Goal: Obtain resource: Download file/media

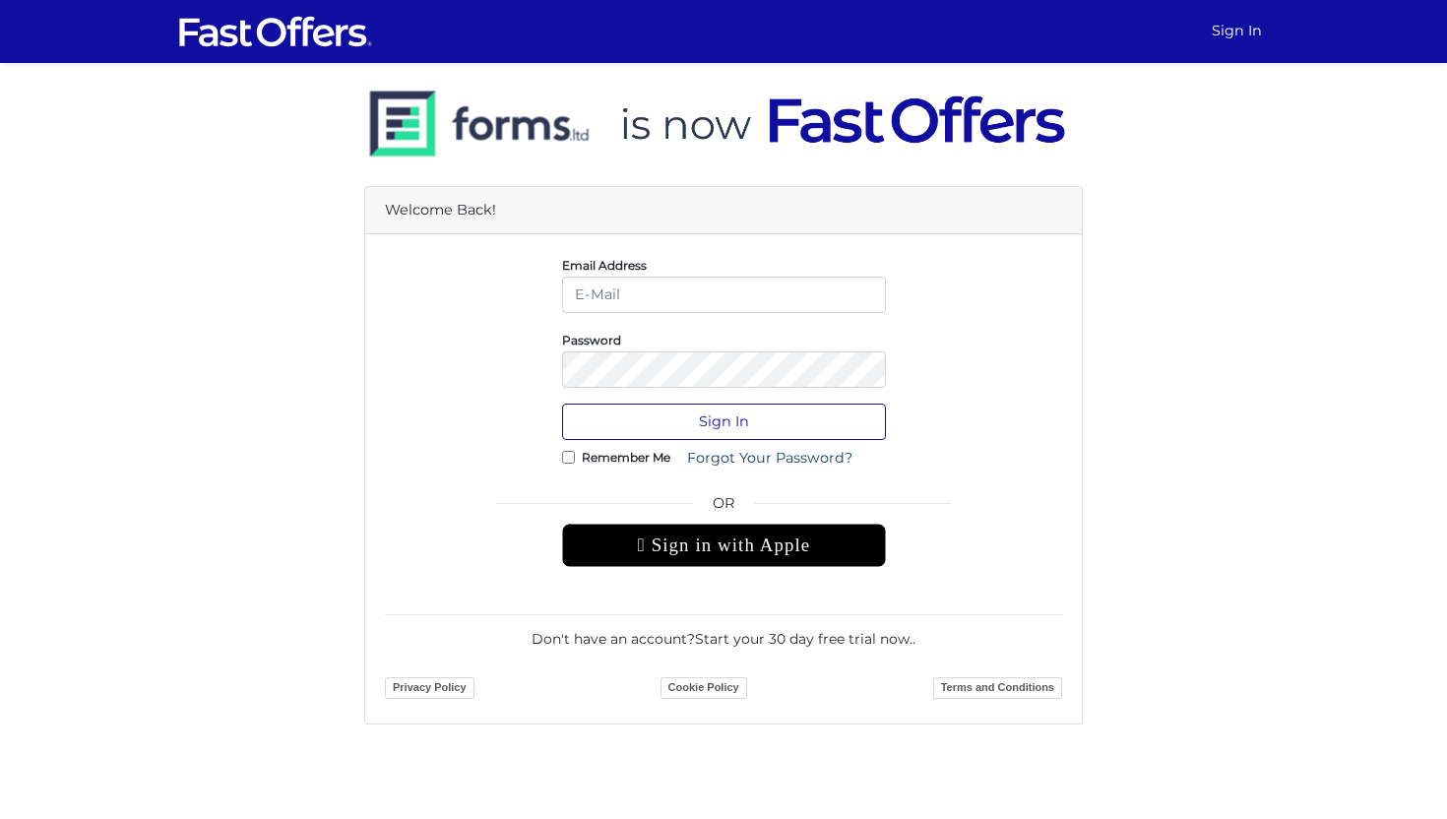
type input "jenelle@strata.ca"
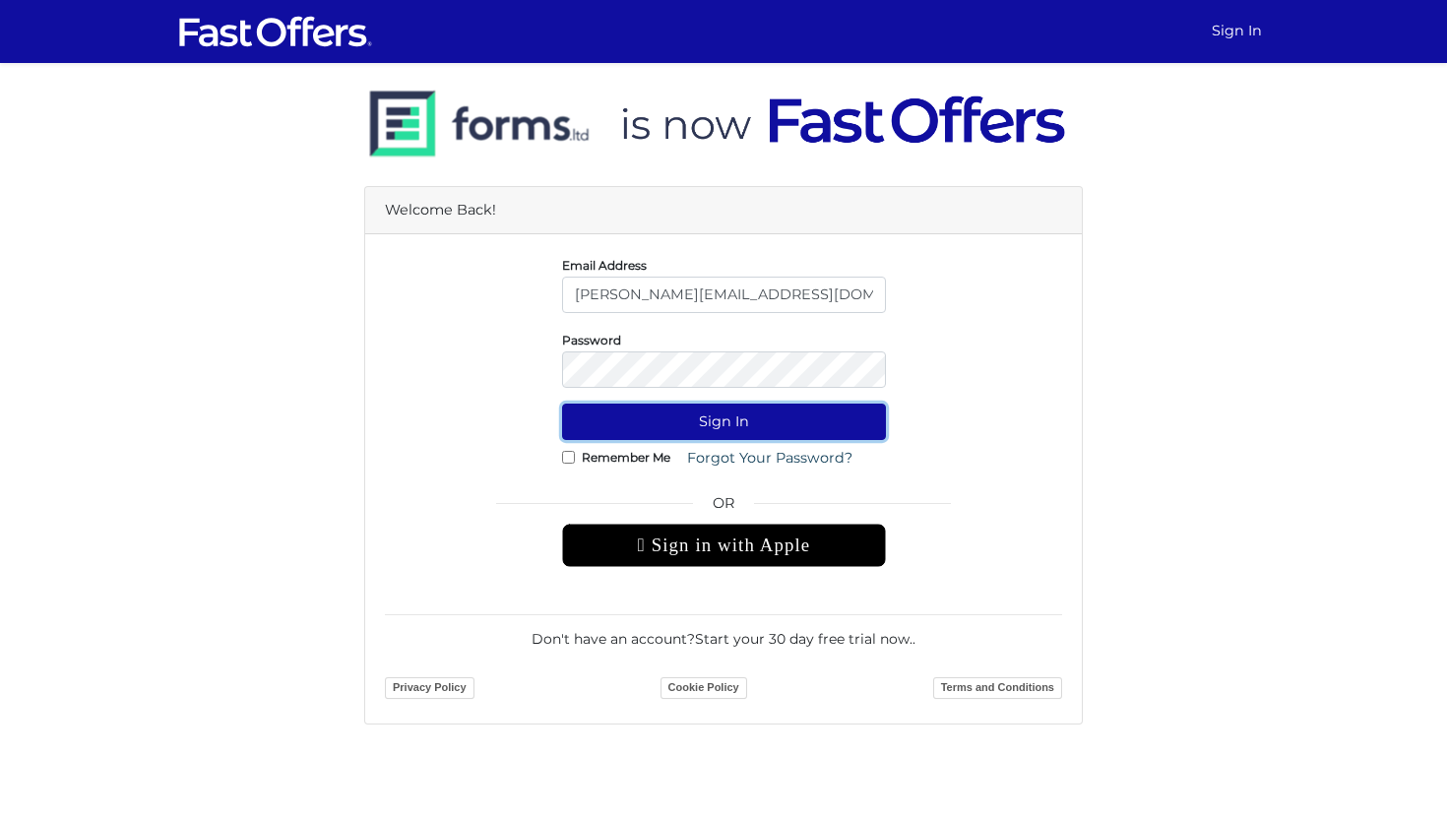
click at [670, 420] on button "Sign In" at bounding box center [724, 422] width 324 height 36
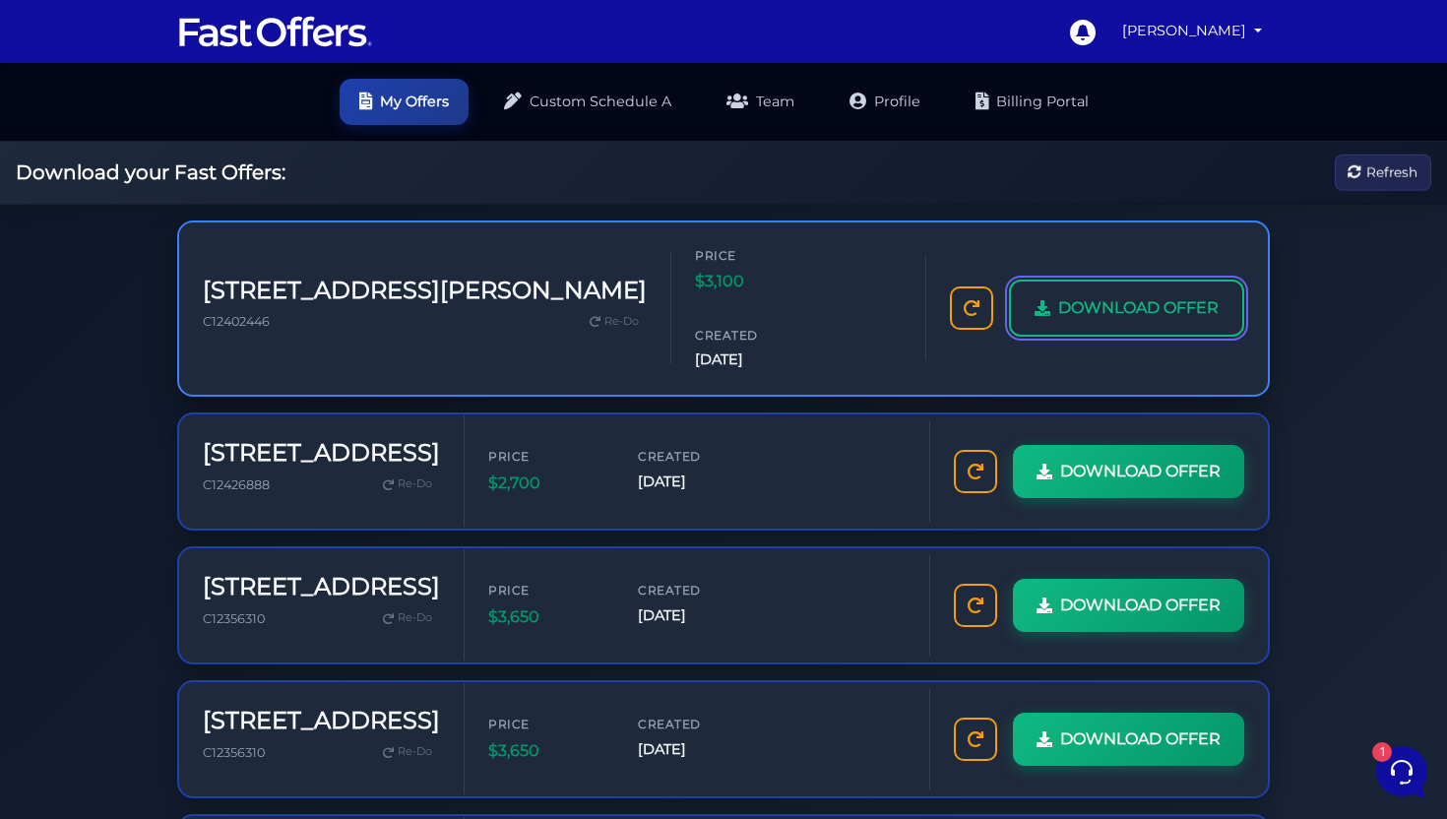
click at [1062, 297] on link "DOWNLOAD OFFER" at bounding box center [1126, 308] width 235 height 57
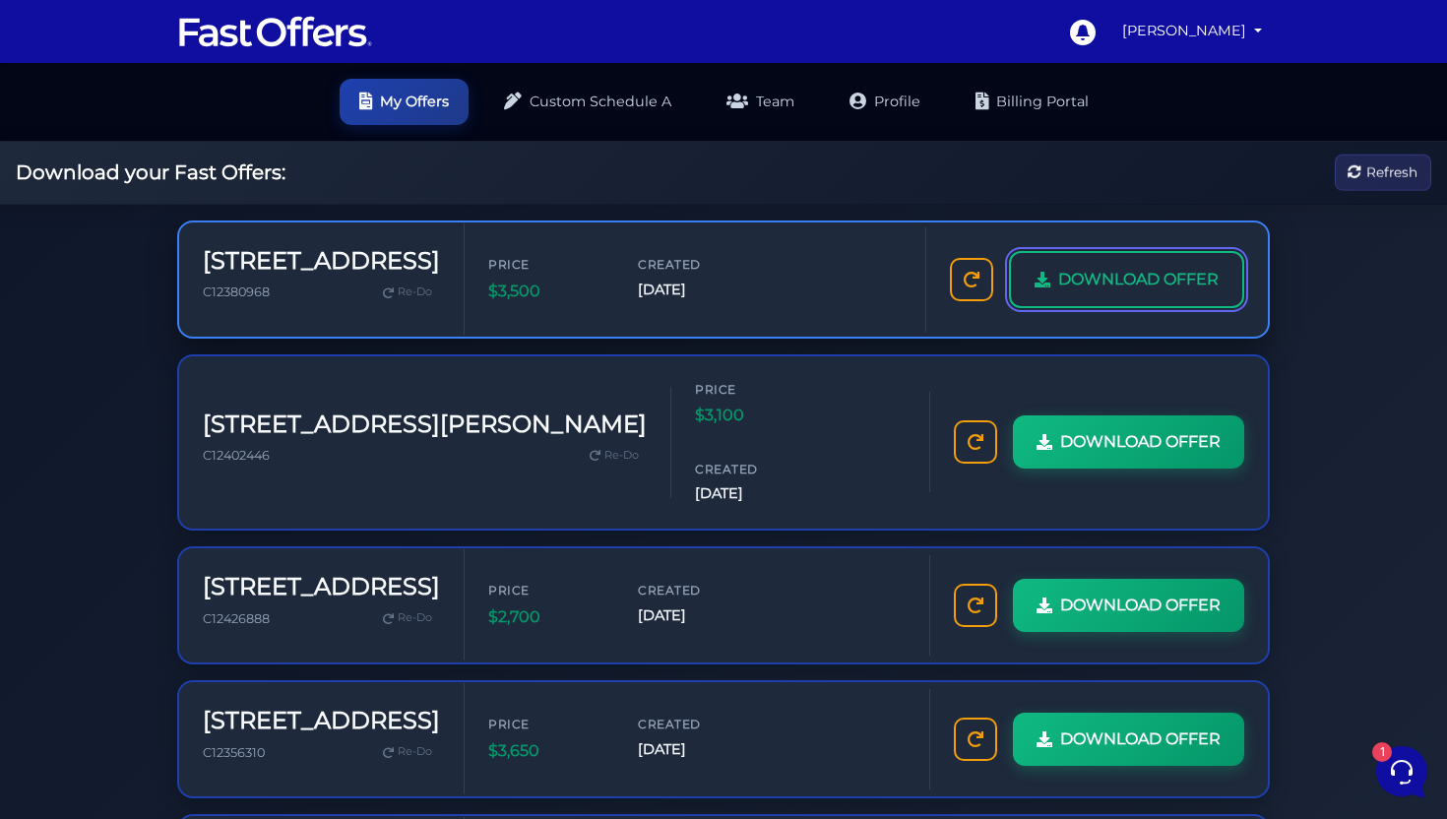
click at [1132, 290] on span "DOWNLOAD OFFER" at bounding box center [1138, 280] width 160 height 26
